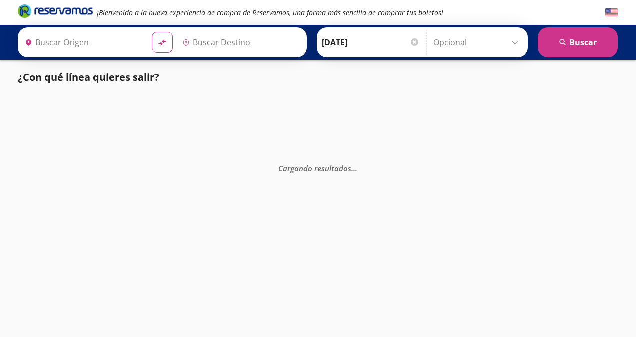
type input "[GEOGRAPHIC_DATA][PERSON_NAME], [GEOGRAPHIC_DATA][PERSON_NAME]"
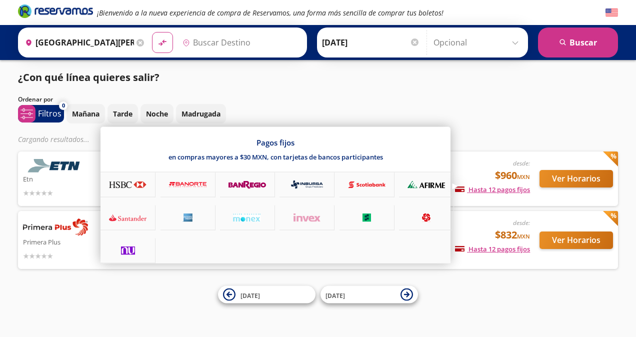
type input "[GEOGRAPHIC_DATA], [GEOGRAPHIC_DATA]"
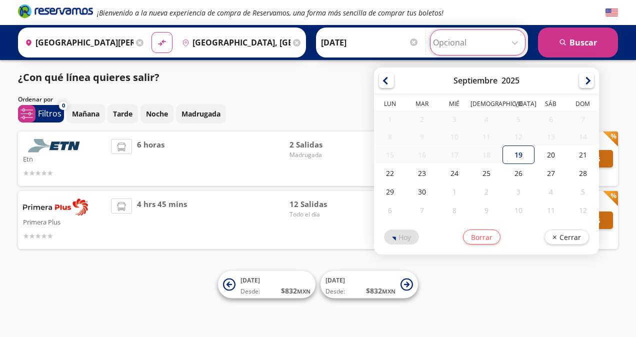
click at [463, 42] on input "Opcional" at bounding box center [477, 42] width 89 height 25
click at [418, 174] on div "23" at bounding box center [422, 173] width 32 height 18
type input "[DATE]"
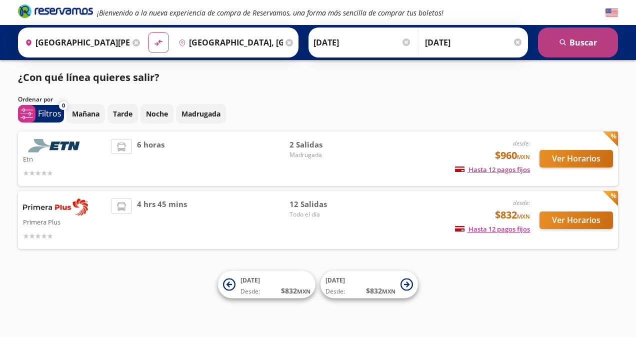
click at [592, 48] on button "search [GEOGRAPHIC_DATA]" at bounding box center [578, 42] width 80 height 30
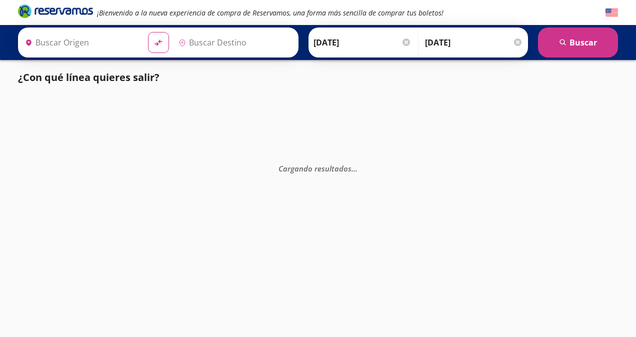
type input "[GEOGRAPHIC_DATA], [GEOGRAPHIC_DATA]"
type input "[GEOGRAPHIC_DATA][PERSON_NAME], [GEOGRAPHIC_DATA][PERSON_NAME]"
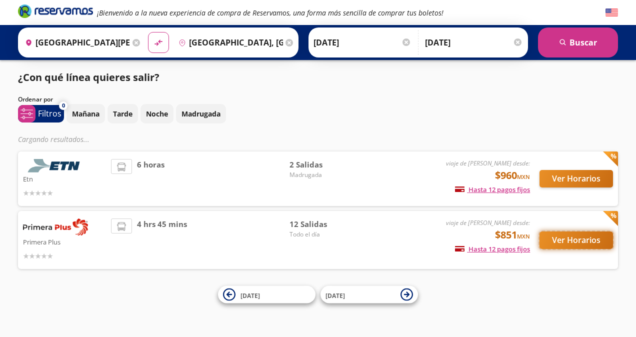
click at [550, 240] on button "Ver Horarios" at bounding box center [575, 239] width 73 height 17
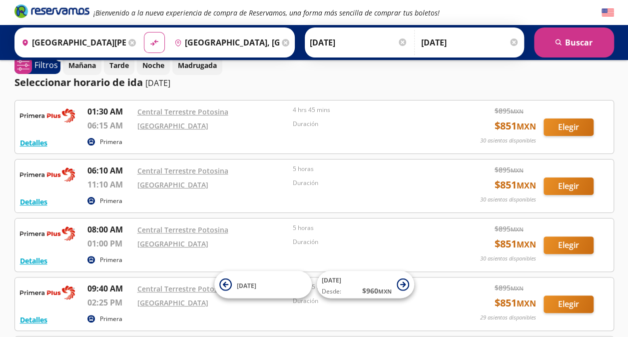
scroll to position [2, 0]
